Goal: Transaction & Acquisition: Purchase product/service

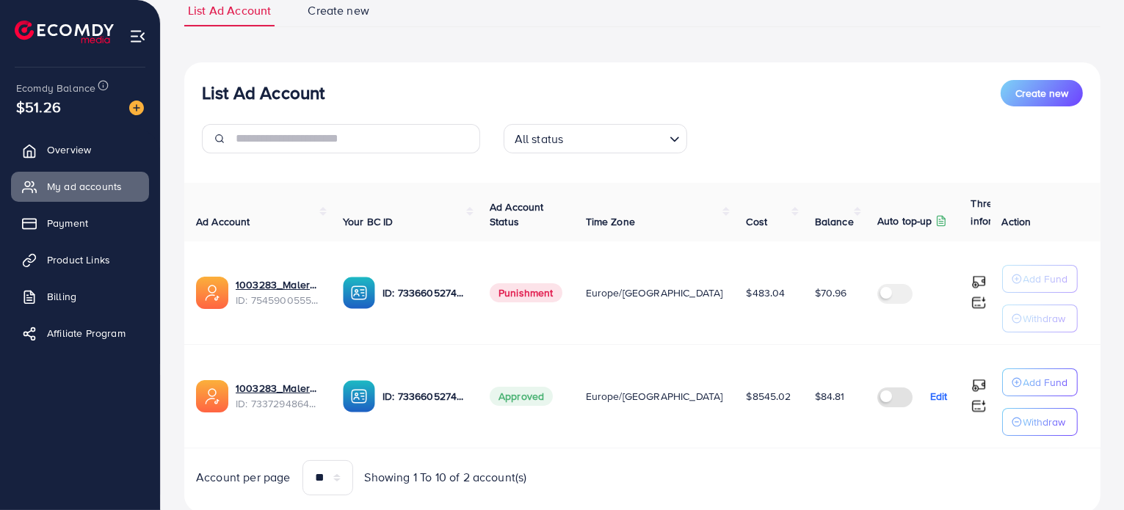
scroll to position [159, 0]
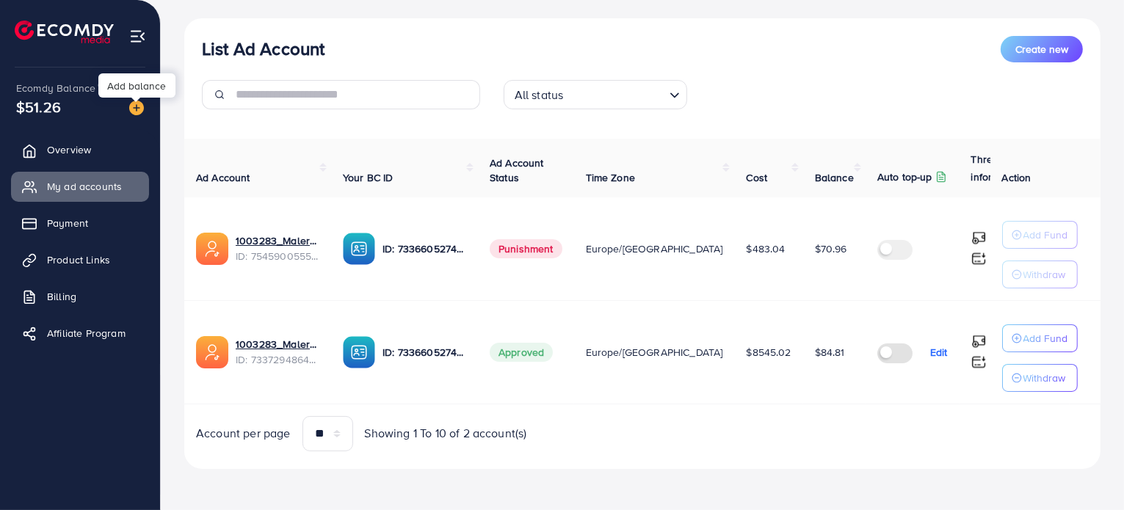
click at [134, 109] on img at bounding box center [136, 108] width 15 height 15
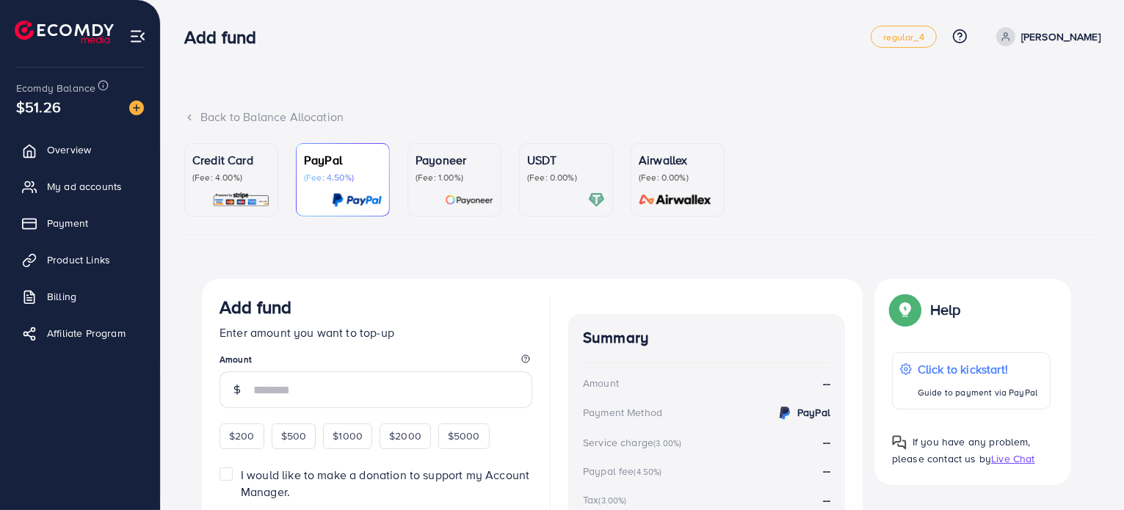
scroll to position [38, 0]
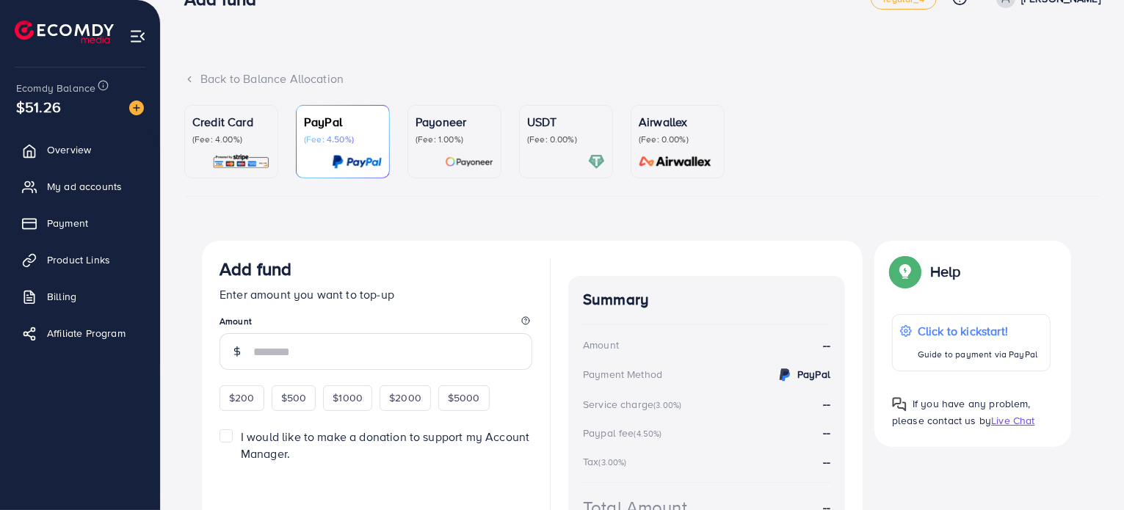
click at [247, 143] on p "(Fee: 4.00%)" at bounding box center [231, 140] width 78 height 12
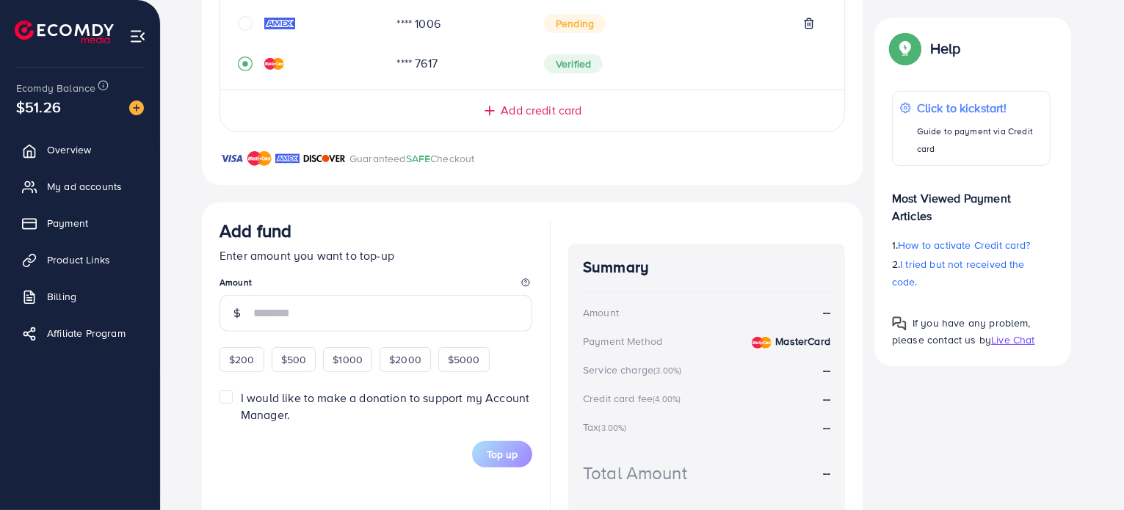
scroll to position [418, 0]
click at [238, 351] on span "$200" at bounding box center [242, 358] width 26 height 15
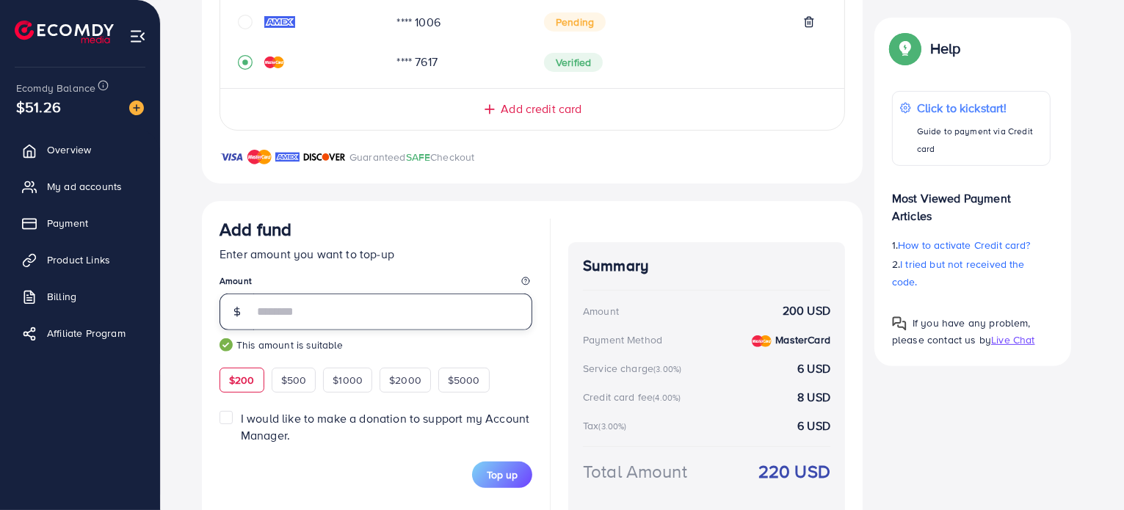
click at [299, 307] on input "***" at bounding box center [392, 312] width 279 height 37
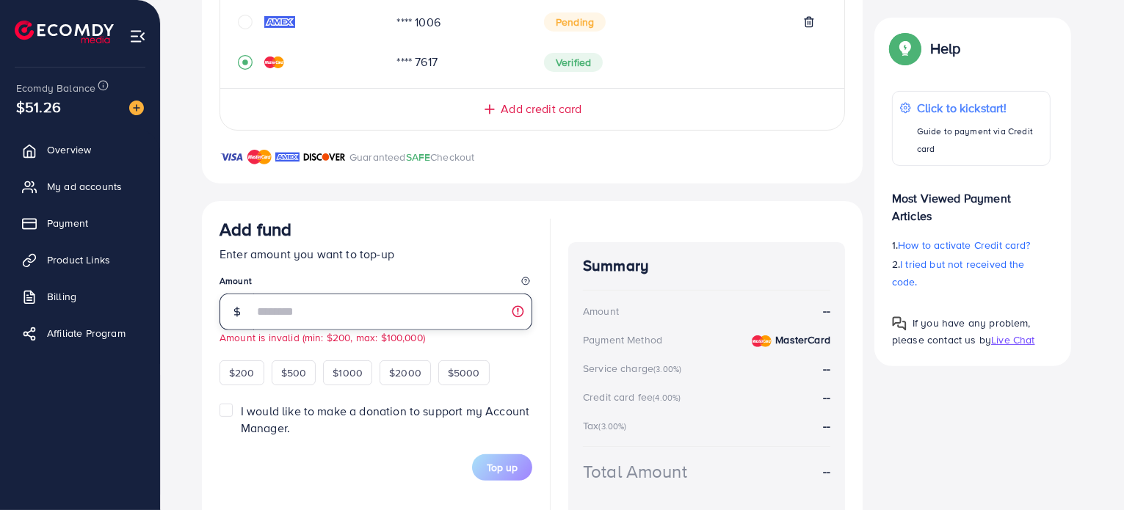
type input "*"
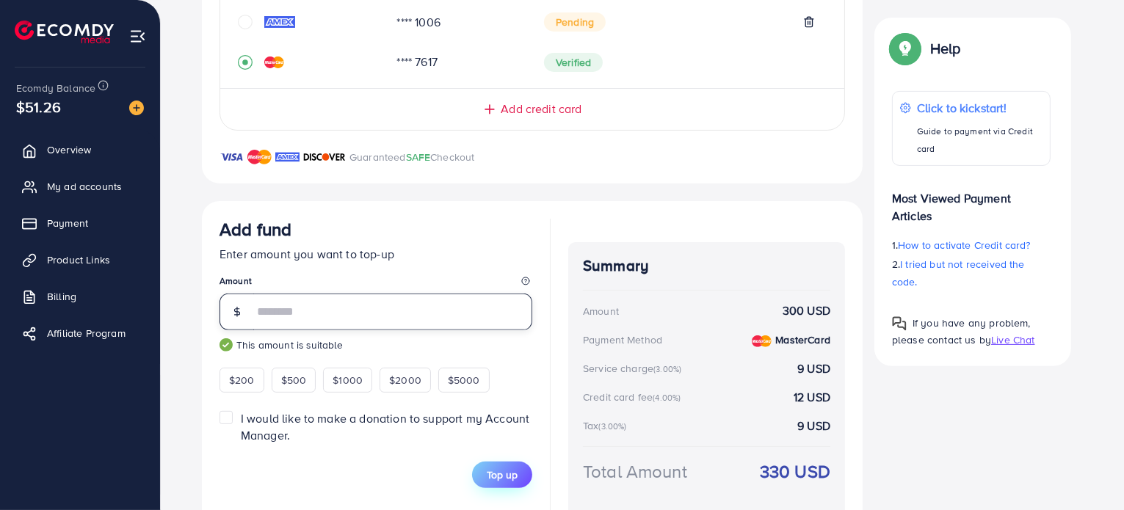
type input "***"
click at [507, 475] on span "Top up" at bounding box center [502, 474] width 31 height 15
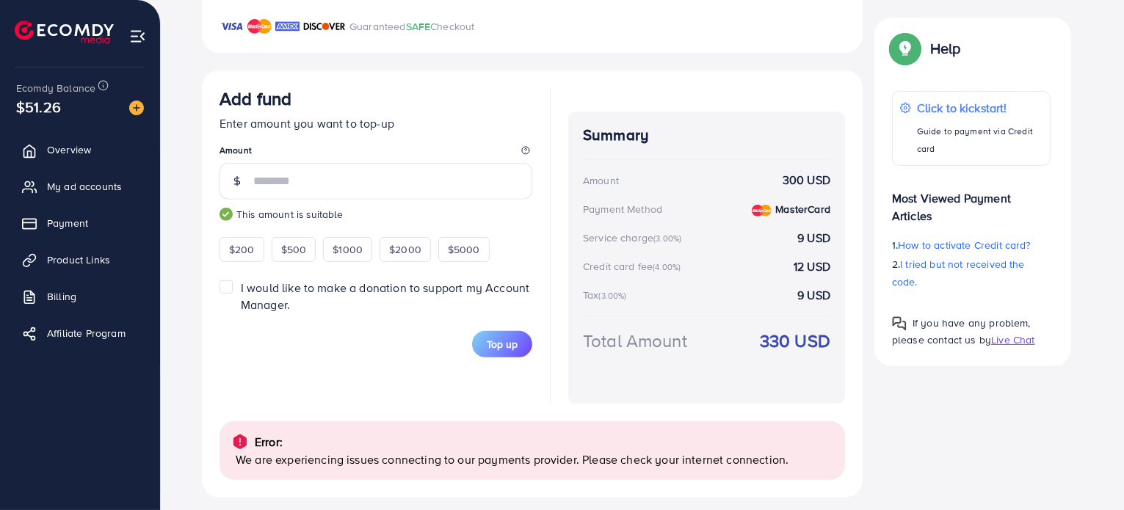
scroll to position [559, 0]
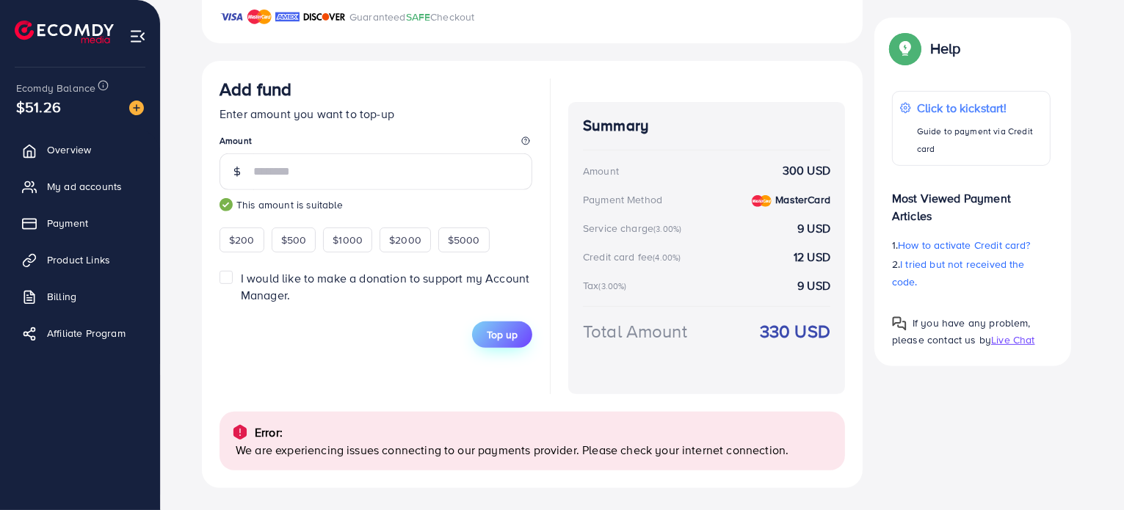
click at [523, 343] on button "Top up" at bounding box center [502, 334] width 60 height 26
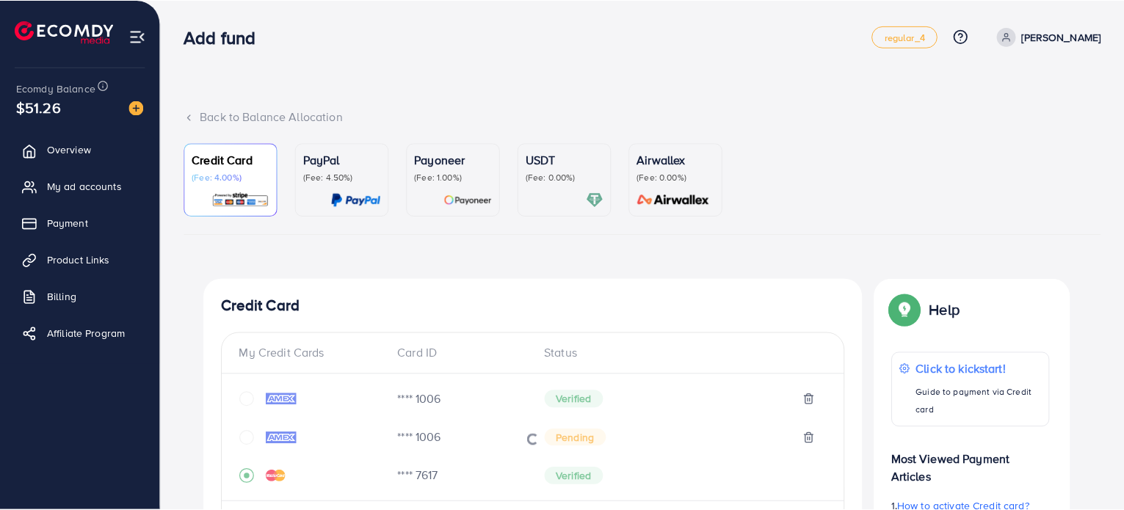
scroll to position [469, 0]
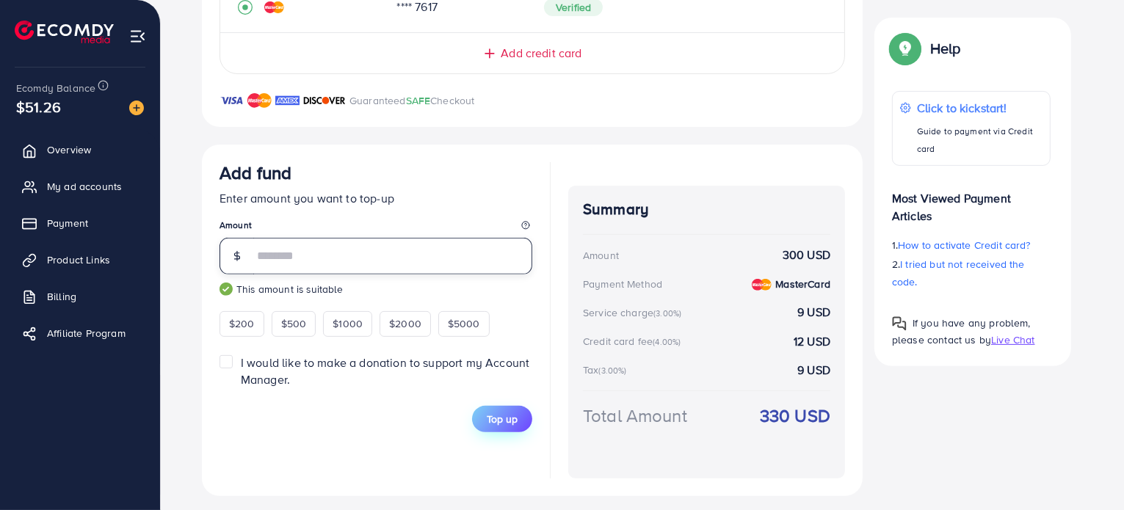
type input "***"
click at [504, 412] on span "Top up" at bounding box center [502, 419] width 31 height 15
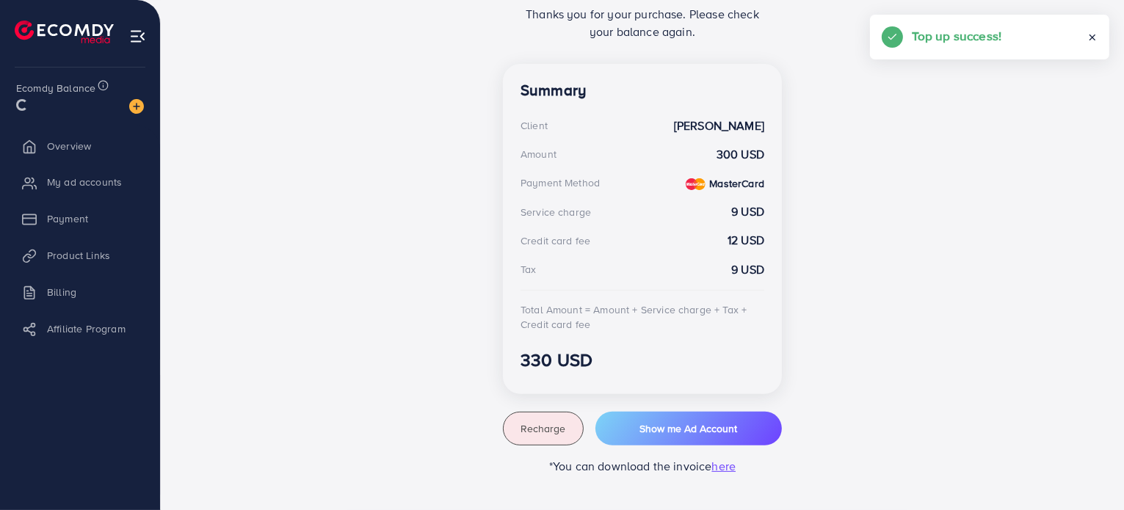
scroll to position [363, 0]
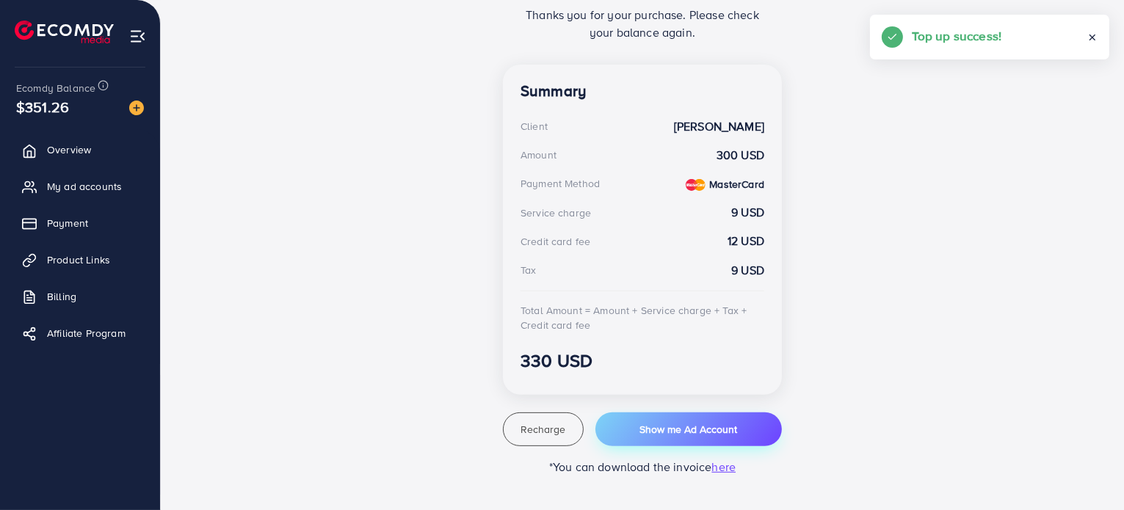
click at [684, 419] on button "Show me Ad Account" at bounding box center [688, 429] width 186 height 34
